Goal: Information Seeking & Learning: Check status

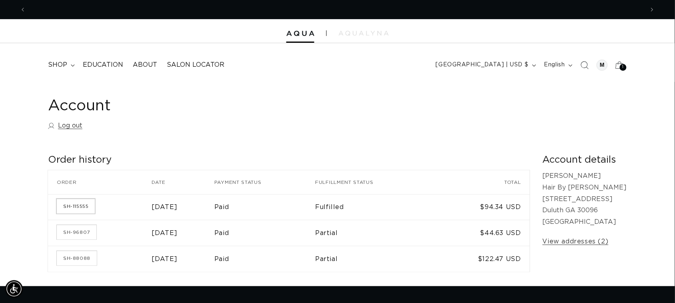
scroll to position [0, 618]
click at [77, 208] on link "SH-115555" at bounding box center [76, 206] width 38 height 14
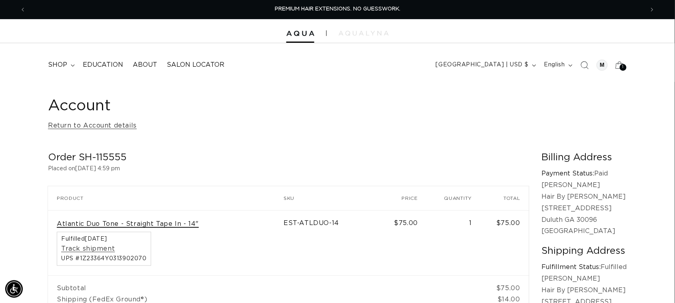
click at [145, 226] on link "Atlantic Duo Tone - Straight Tape In - 14"" at bounding box center [128, 224] width 142 height 8
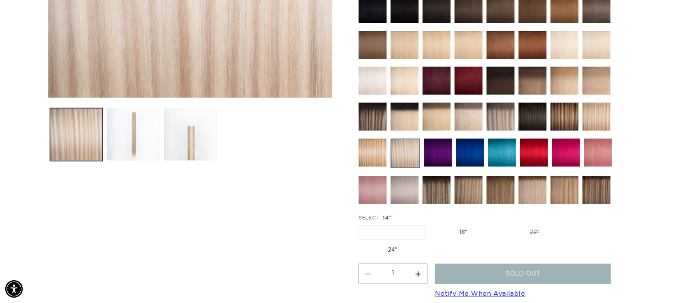
scroll to position [194, 0]
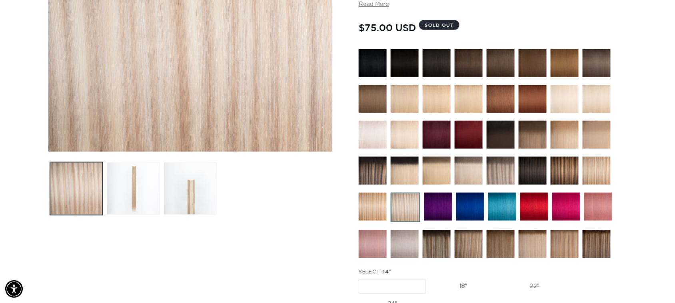
click at [466, 287] on label "18" Variant sold out or unavailable" at bounding box center [463, 287] width 66 height 14
click at [430, 278] on input "18" Variant sold out or unavailable" at bounding box center [430, 278] width 0 height 0
radio input "true"
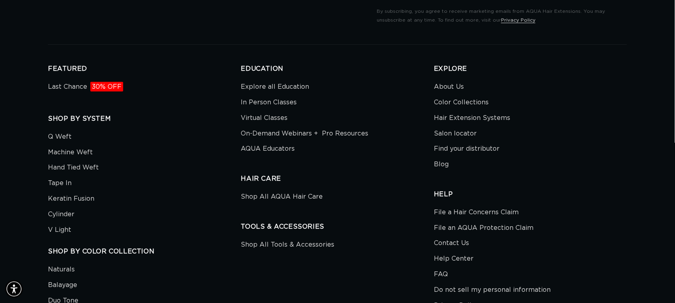
scroll to position [2857, 0]
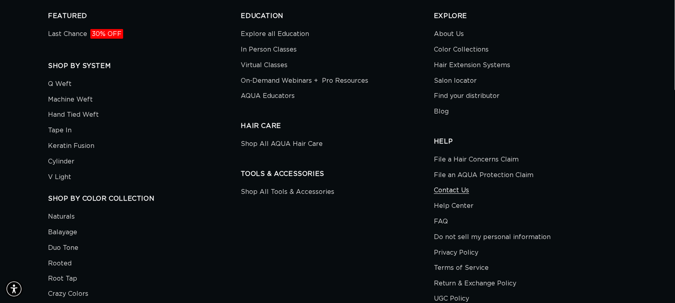
click at [458, 188] on link "Contact Us" at bounding box center [451, 191] width 35 height 16
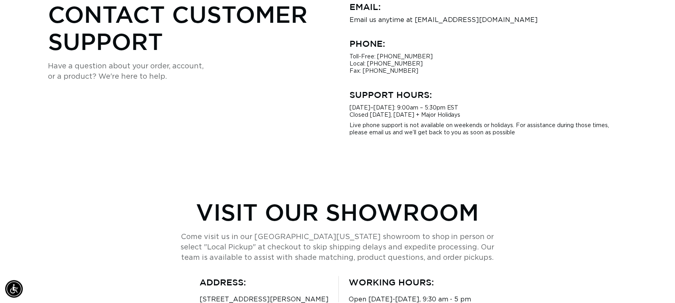
scroll to position [0, 1236]
click at [428, 62] on p "Toll-Free: [PHONE_NUMBER] Local: [PHONE_NUMBER] Fax: [PHONE_NUMBER]" at bounding box center [487, 64] width 277 height 22
click at [411, 67] on p "Toll-Free: [PHONE_NUMBER] Local: [PHONE_NUMBER] Fax: [PHONE_NUMBER]" at bounding box center [487, 64] width 277 height 22
